Goal: Task Accomplishment & Management: Manage account settings

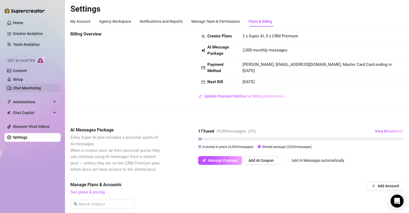
click at [30, 86] on link "Chat Monitoring" at bounding box center [27, 88] width 28 height 4
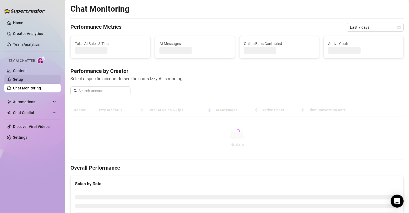
click at [23, 77] on link "Setup" at bounding box center [18, 79] width 10 height 4
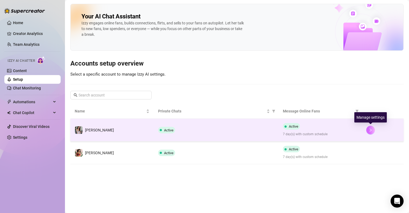
click at [368, 131] on button "button" at bounding box center [371, 130] width 9 height 9
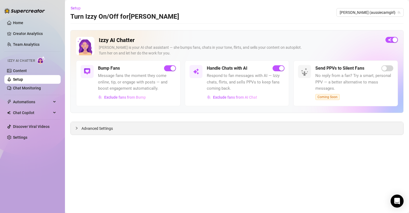
click at [106, 124] on div "Advanced Settings" at bounding box center [237, 128] width 333 height 13
click at [106, 127] on span "Advanced Settings" at bounding box center [97, 128] width 31 height 6
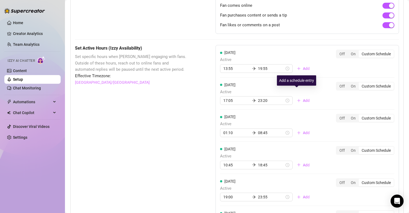
scroll to position [433, 0]
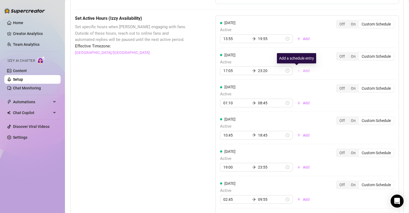
click at [303, 72] on span "Add" at bounding box center [306, 71] width 7 height 4
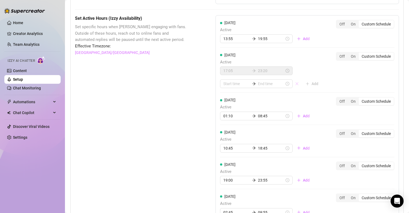
click at [295, 84] on icon "close" at bounding box center [297, 84] width 4 height 4
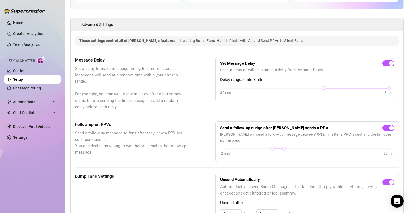
scroll to position [0, 0]
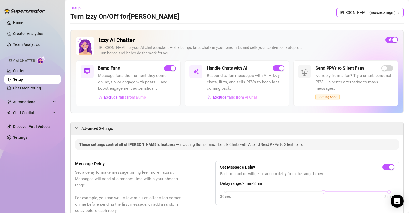
click at [382, 13] on span "[PERSON_NAME] (aussiecamgirl)" at bounding box center [370, 12] width 61 height 8
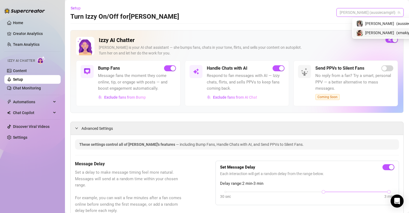
click at [370, 28] on div "[PERSON_NAME] ( xmakiyah )" at bounding box center [390, 32] width 72 height 9
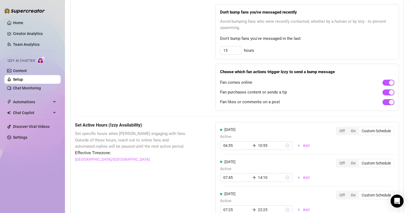
scroll to position [433, 0]
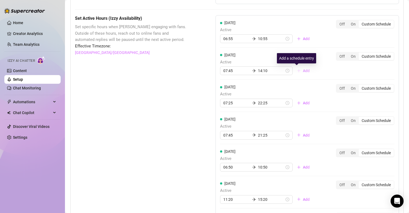
click at [298, 74] on button "Add" at bounding box center [303, 70] width 21 height 9
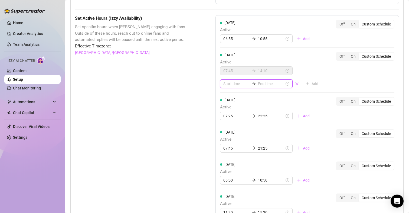
click at [228, 85] on input at bounding box center [236, 84] width 27 height 6
type input "00:15"
type input "00:05"
click at [225, 111] on div "14" at bounding box center [226, 112] width 13 height 8
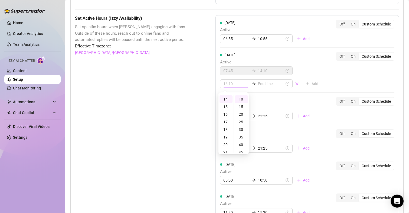
scroll to position [15, 0]
click at [242, 130] on div "30" at bounding box center [241, 129] width 13 height 8
type input "14:30"
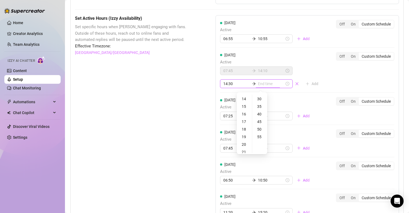
click at [264, 84] on input at bounding box center [271, 84] width 27 height 6
type input "16:30"
type input "14:45"
click at [245, 116] on div "23" at bounding box center [244, 116] width 13 height 8
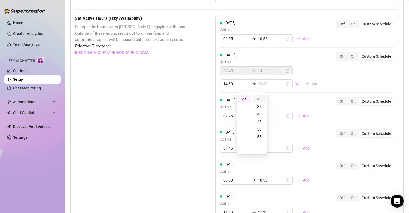
type input "23:30"
click at [260, 100] on div "30" at bounding box center [260, 99] width 13 height 8
click at [151, 82] on div "Set Active Hours (Izzy Availability) Set specific hours when Izzy engaging with…" at bounding box center [132, 155] width 114 height 281
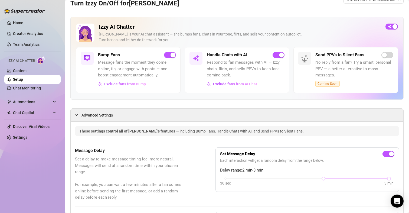
scroll to position [0, 0]
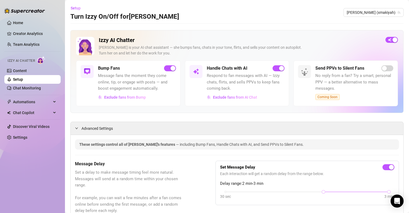
click at [372, 6] on div "Setup Turn Izzy On/Off for [PERSON_NAME] (xmakiyah)" at bounding box center [236, 12] width 333 height 17
click at [372, 11] on span "[PERSON_NAME] (xmakiyah)" at bounding box center [374, 12] width 54 height 8
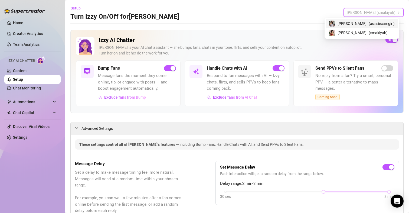
click at [362, 25] on span "[PERSON_NAME]" at bounding box center [352, 24] width 29 height 6
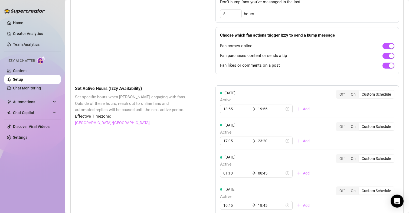
scroll to position [379, 0]
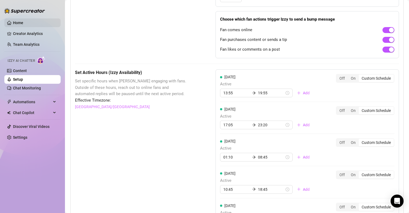
click at [23, 22] on link "Home" at bounding box center [18, 23] width 10 height 4
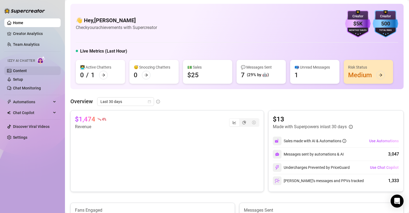
click at [21, 70] on link "Content" at bounding box center [20, 71] width 14 height 4
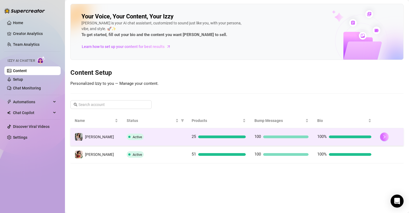
click at [384, 138] on icon "right" at bounding box center [385, 137] width 4 height 4
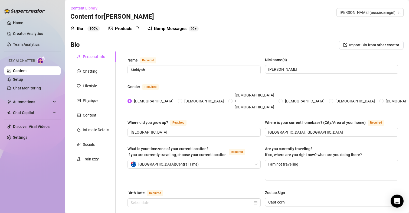
radio input "true"
type input "[DATE]"
click at [23, 78] on link "Setup" at bounding box center [18, 79] width 10 height 4
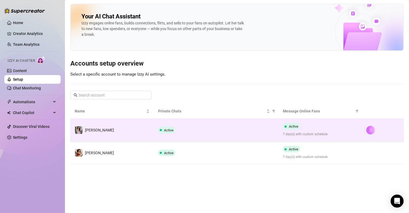
click at [371, 127] on button "button" at bounding box center [371, 130] width 9 height 9
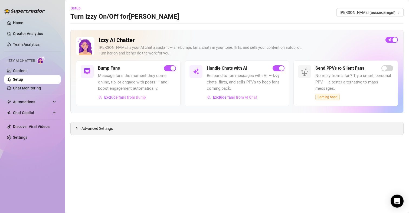
click at [106, 127] on span "Advanced Settings" at bounding box center [97, 128] width 31 height 6
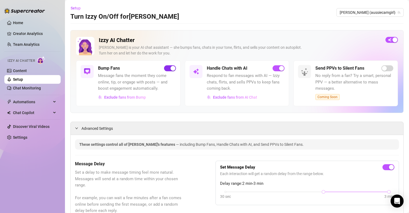
click at [166, 70] on span "button" at bounding box center [170, 68] width 12 height 6
